Goal: Task Accomplishment & Management: Complete application form

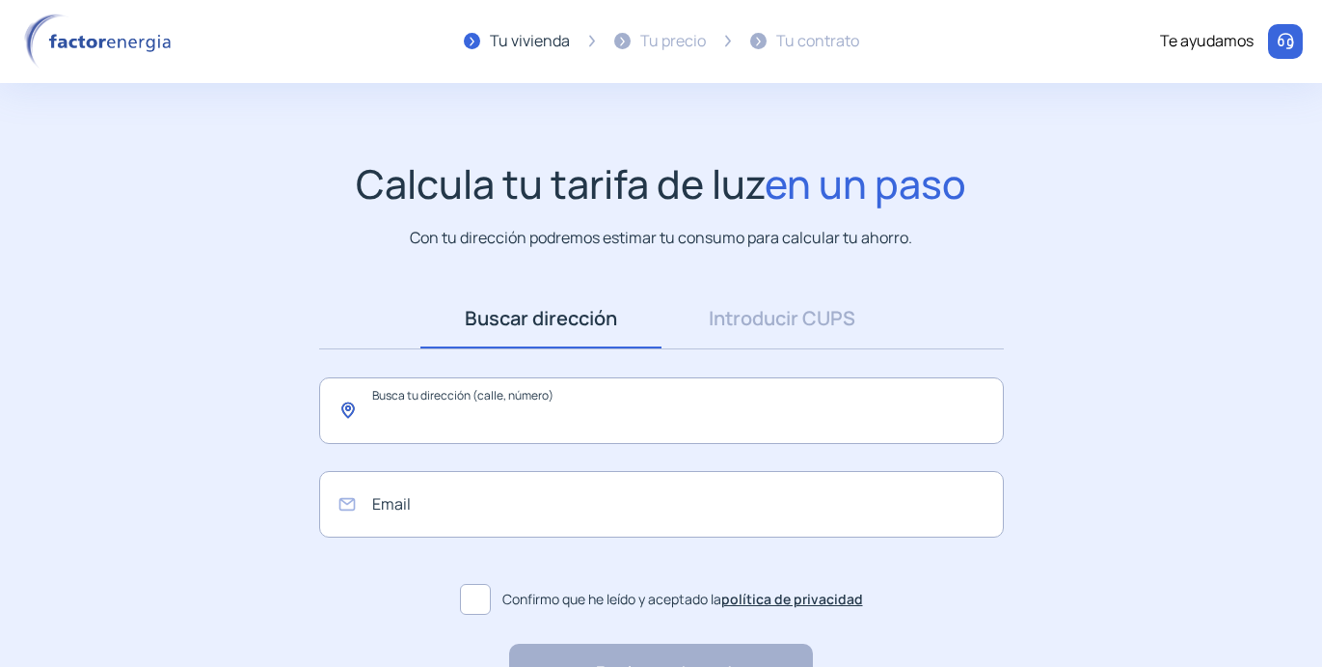
click at [559, 402] on input "text" at bounding box center [661, 410] width 685 height 67
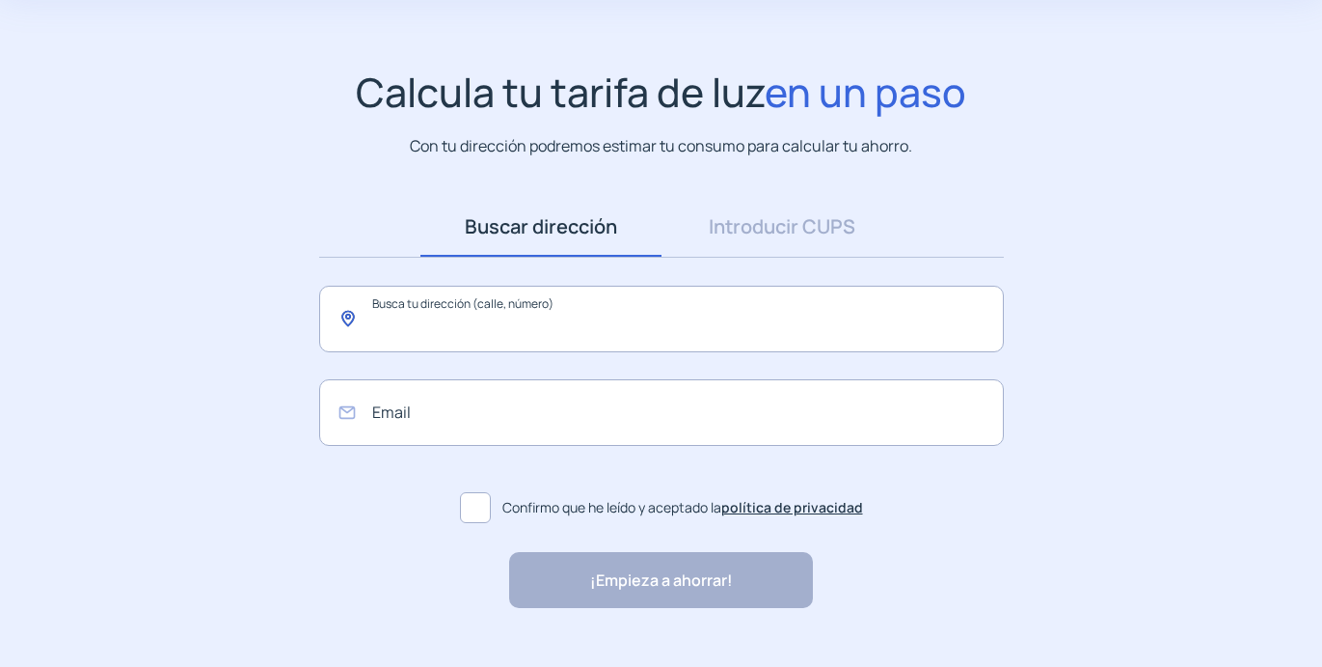
scroll to position [95, 0]
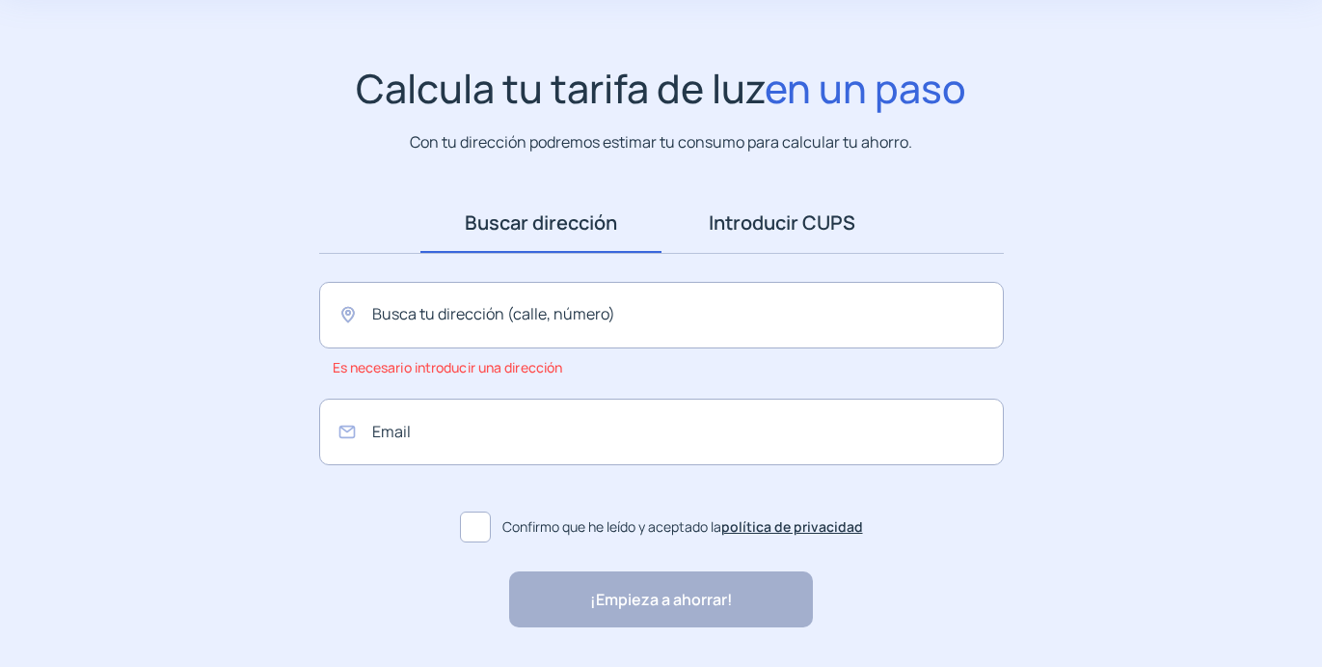
click at [791, 234] on link "Introducir CUPS" at bounding box center [782, 223] width 241 height 60
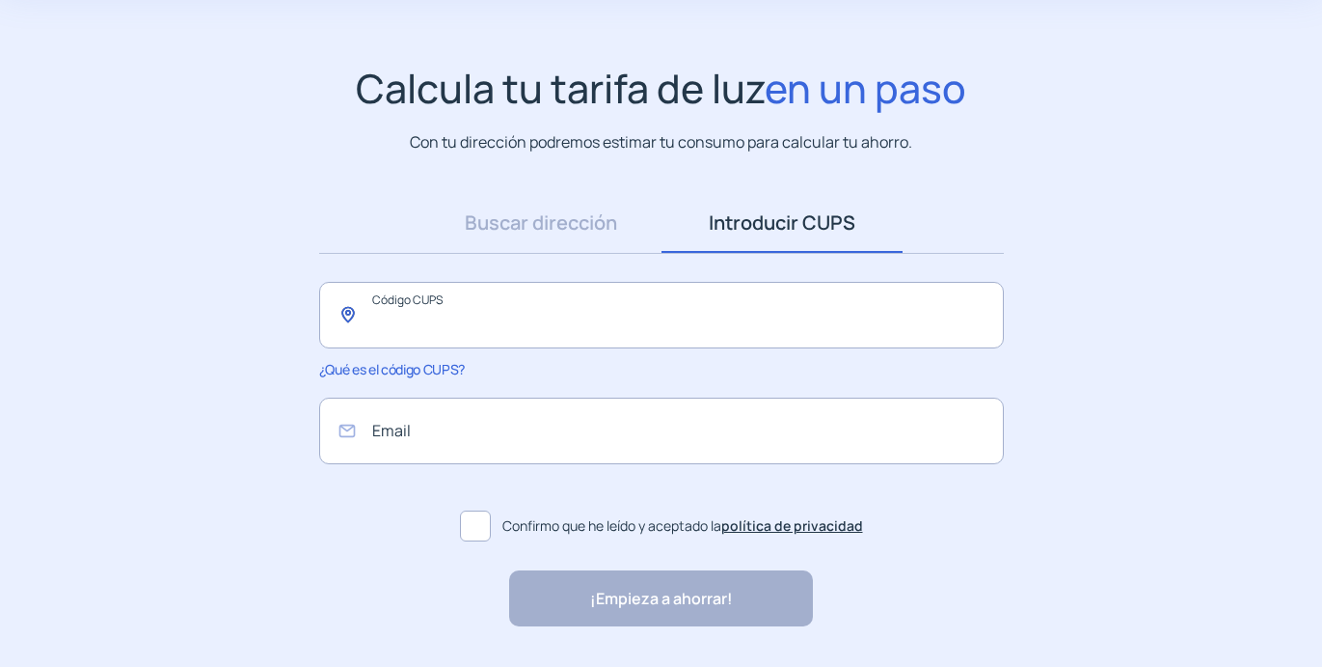
click at [558, 319] on input "text" at bounding box center [661, 315] width 685 height 67
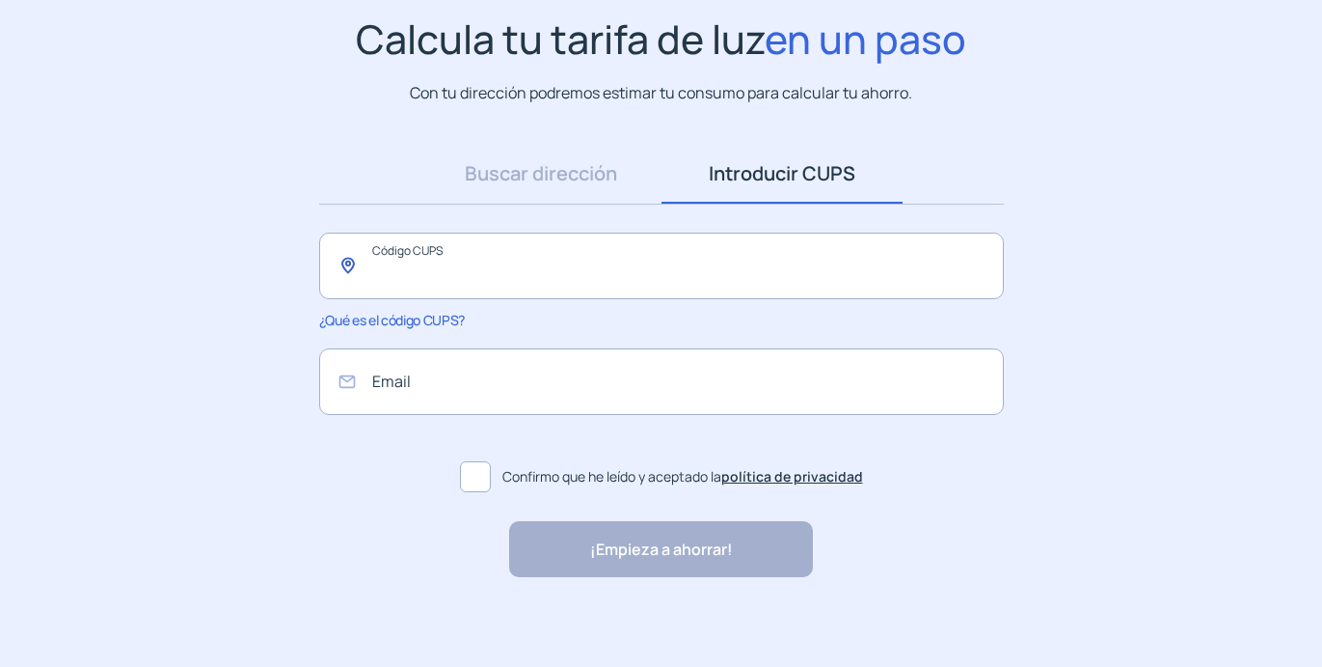
scroll to position [151, 0]
